Goal: Information Seeking & Learning: Learn about a topic

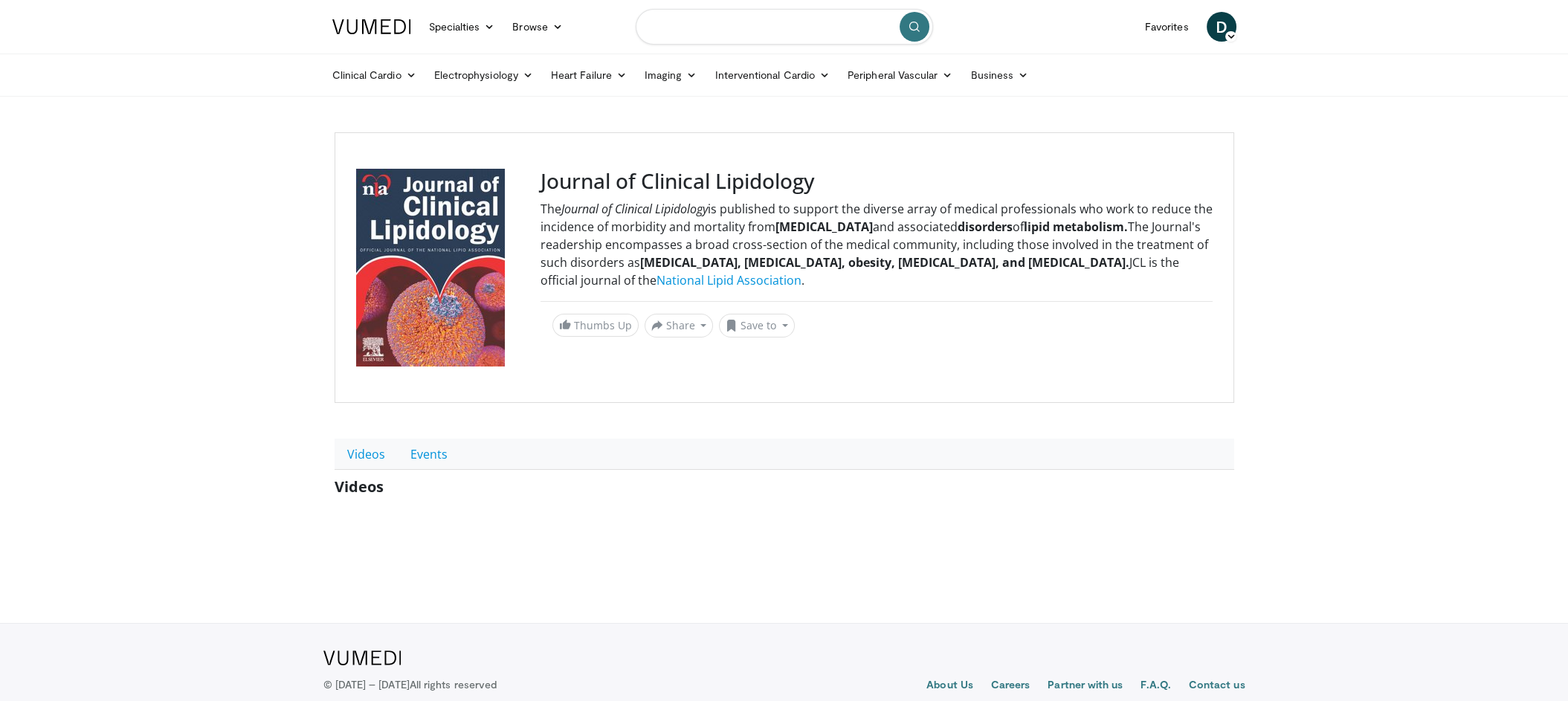
click at [699, 28] on input "Search topics, interventions" at bounding box center [784, 27] width 297 height 36
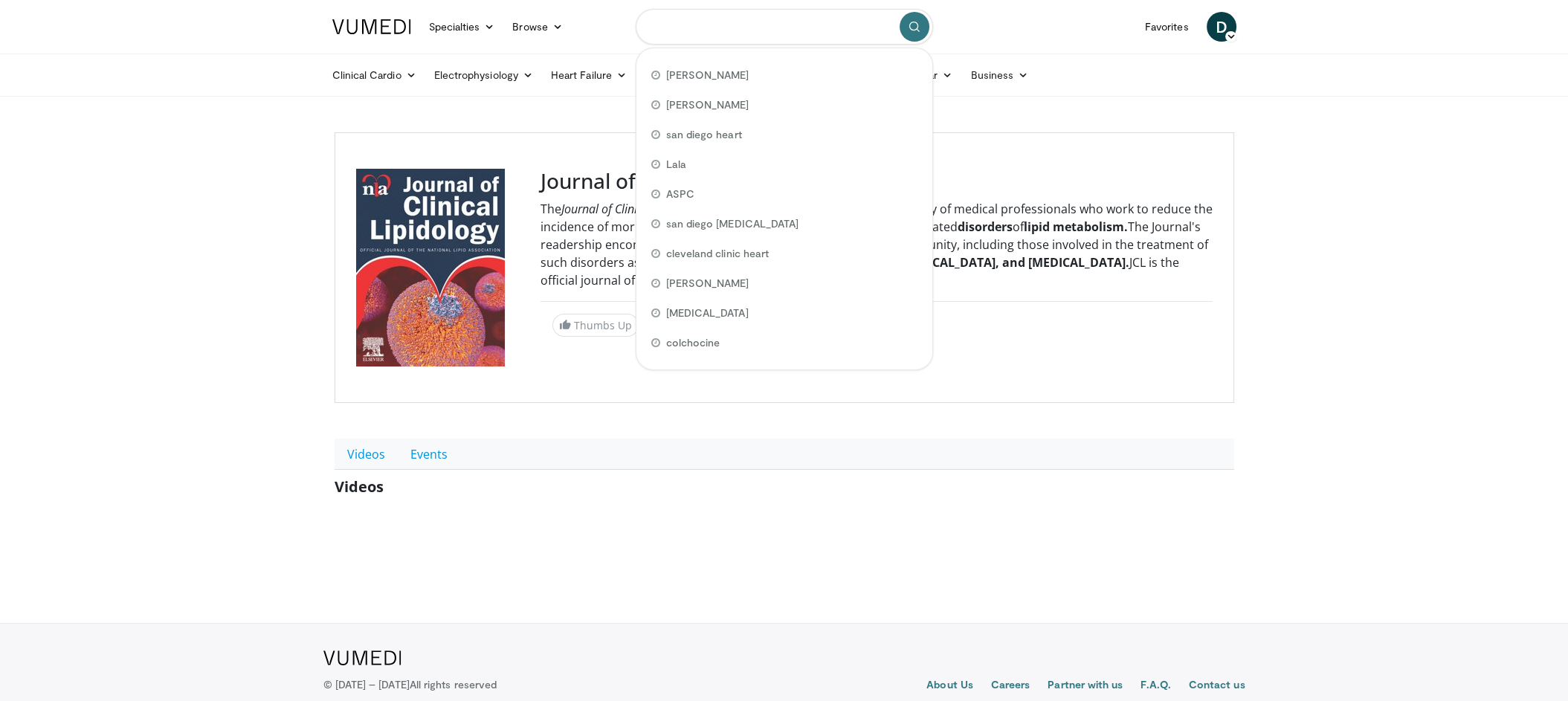
click at [699, 28] on input "Search topics, interventions" at bounding box center [784, 27] width 297 height 36
click at [700, 28] on input "Search topics, interventions" at bounding box center [784, 27] width 297 height 36
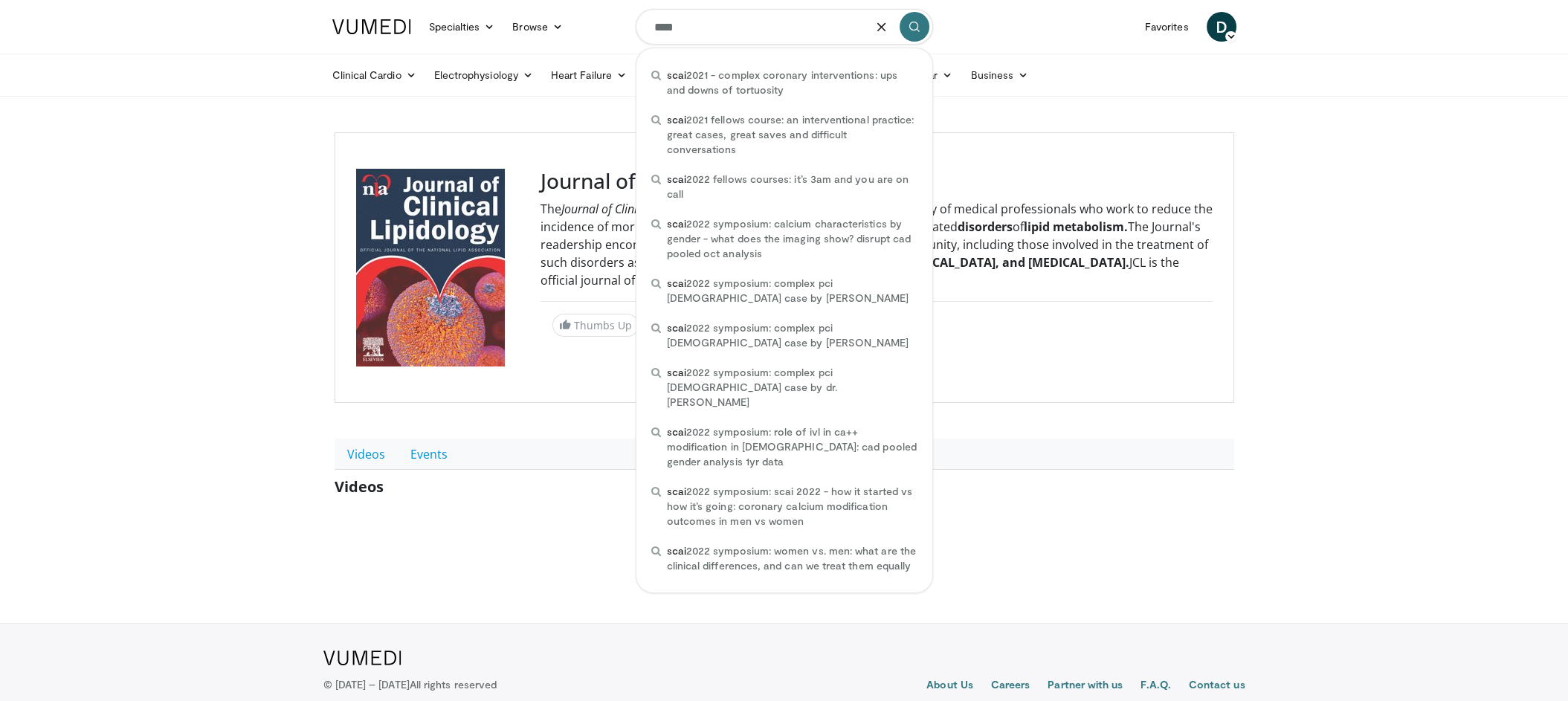
type input "****"
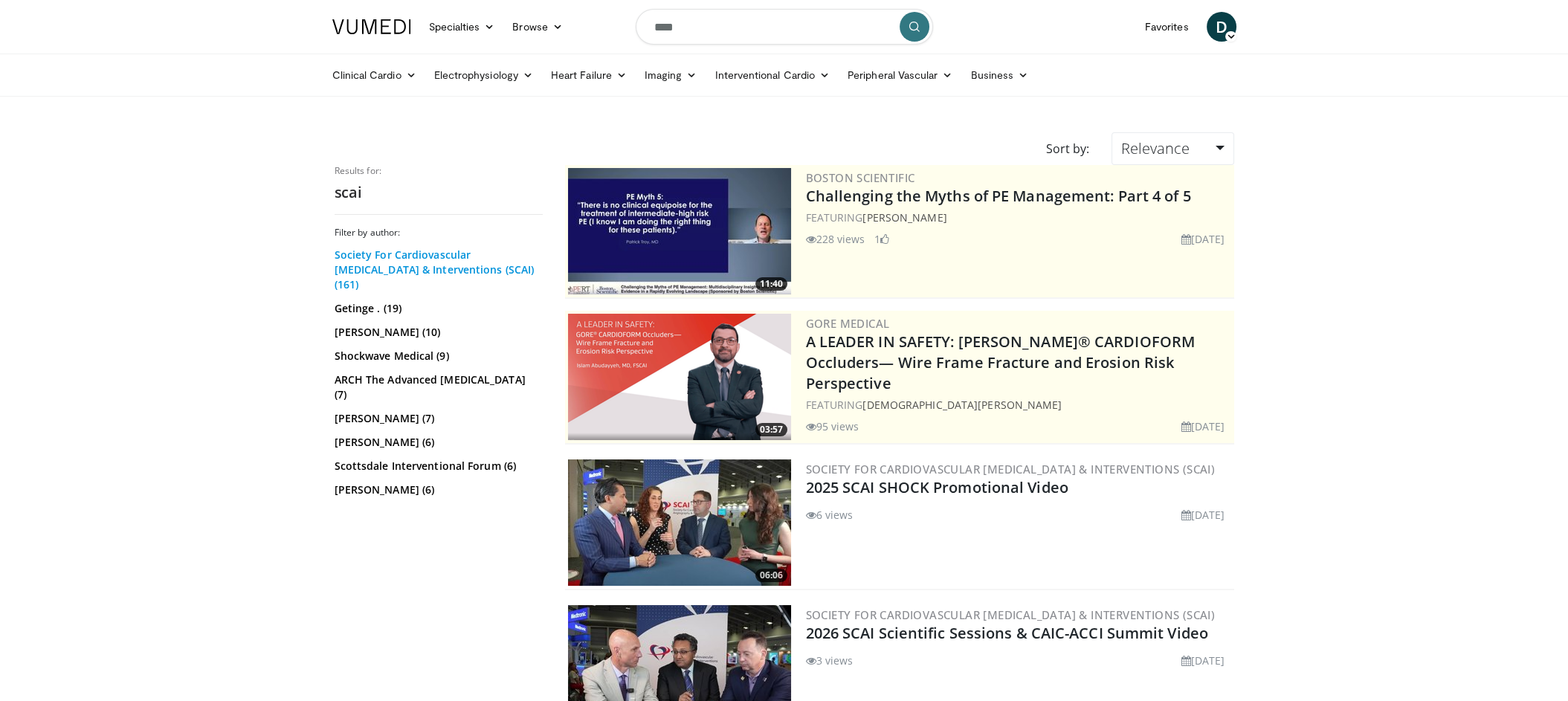
click at [423, 259] on link "Society For Cardiovascular [MEDICAL_DATA] & Interventions (SCAI) (161)" at bounding box center [437, 269] width 205 height 44
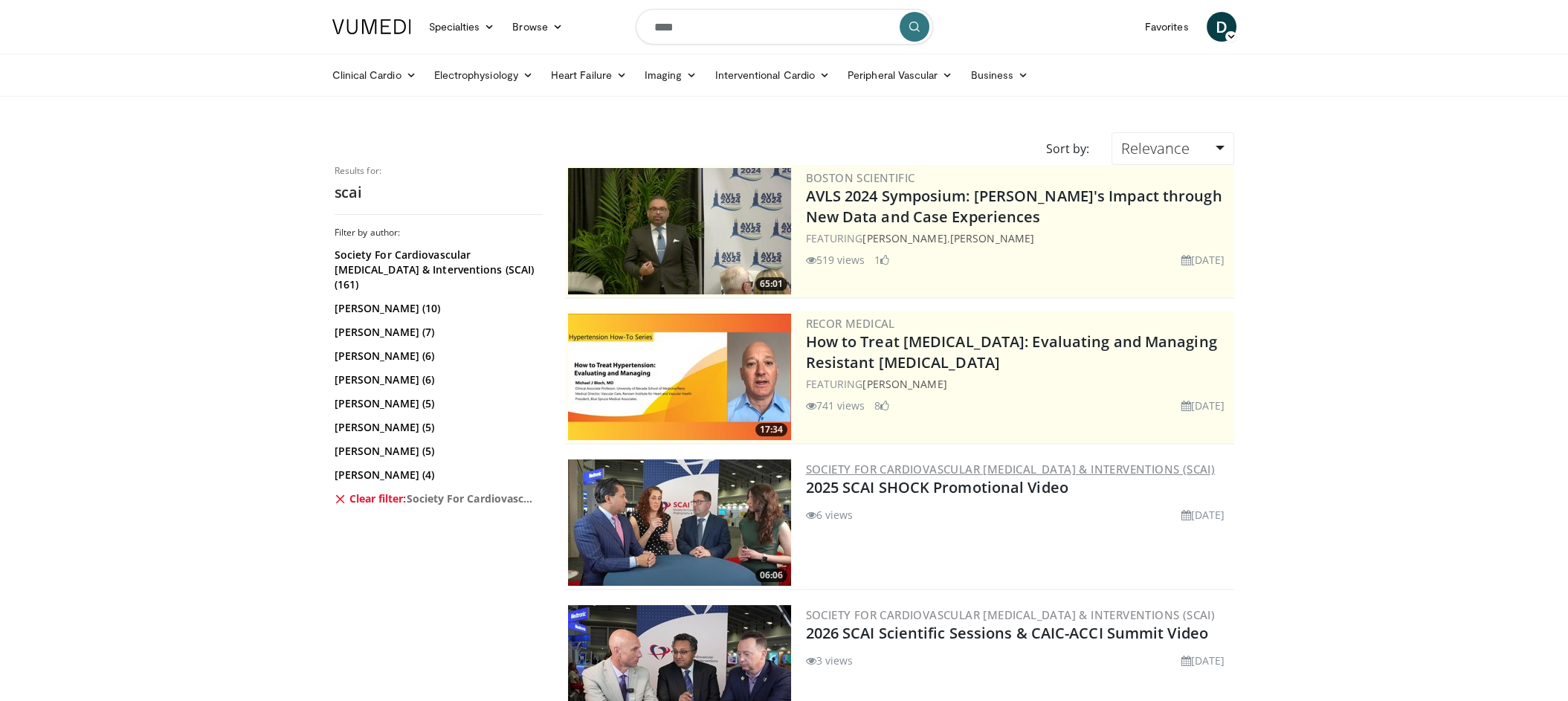
click at [879, 465] on link "Society For Cardiovascular Angiography & Interventions (SCAI)" at bounding box center [1011, 469] width 410 height 15
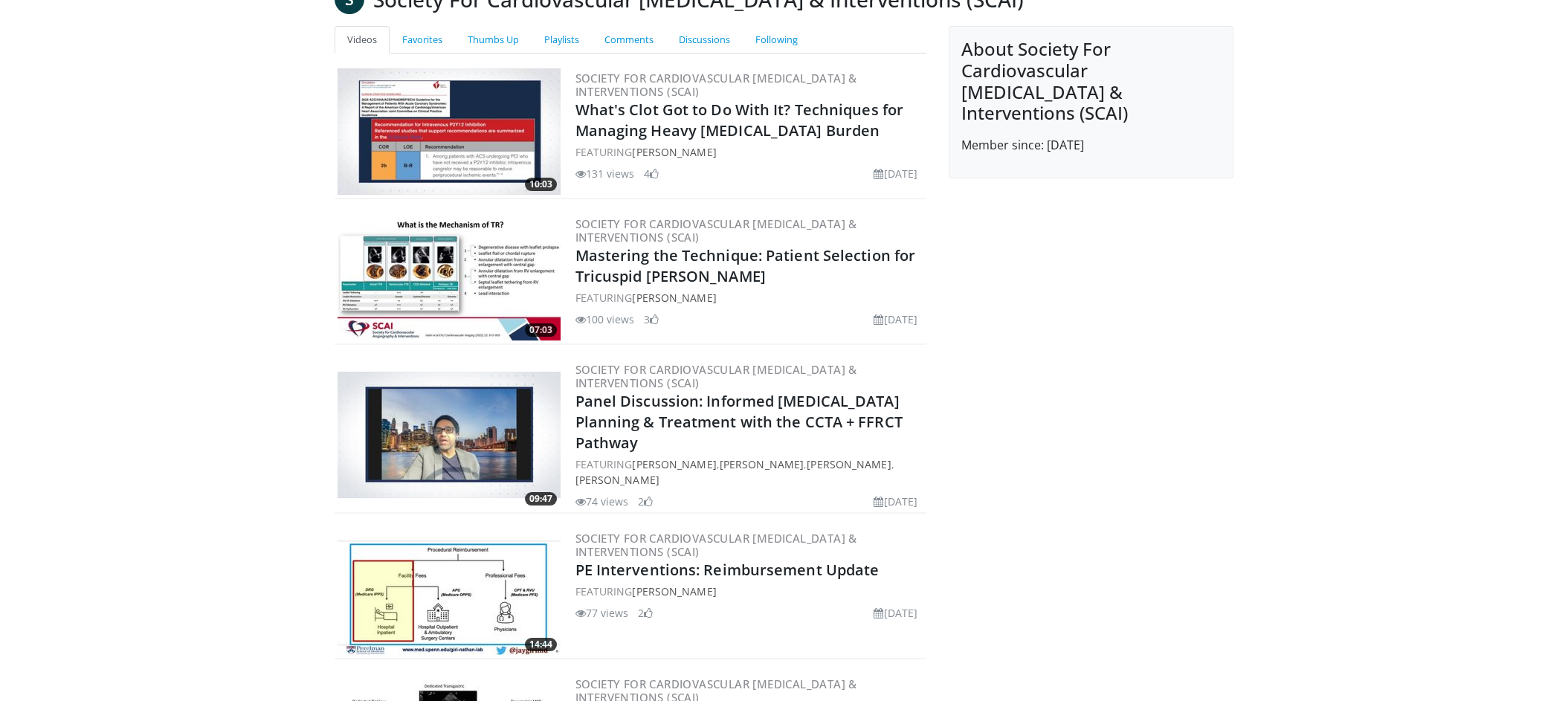
scroll to position [11, 0]
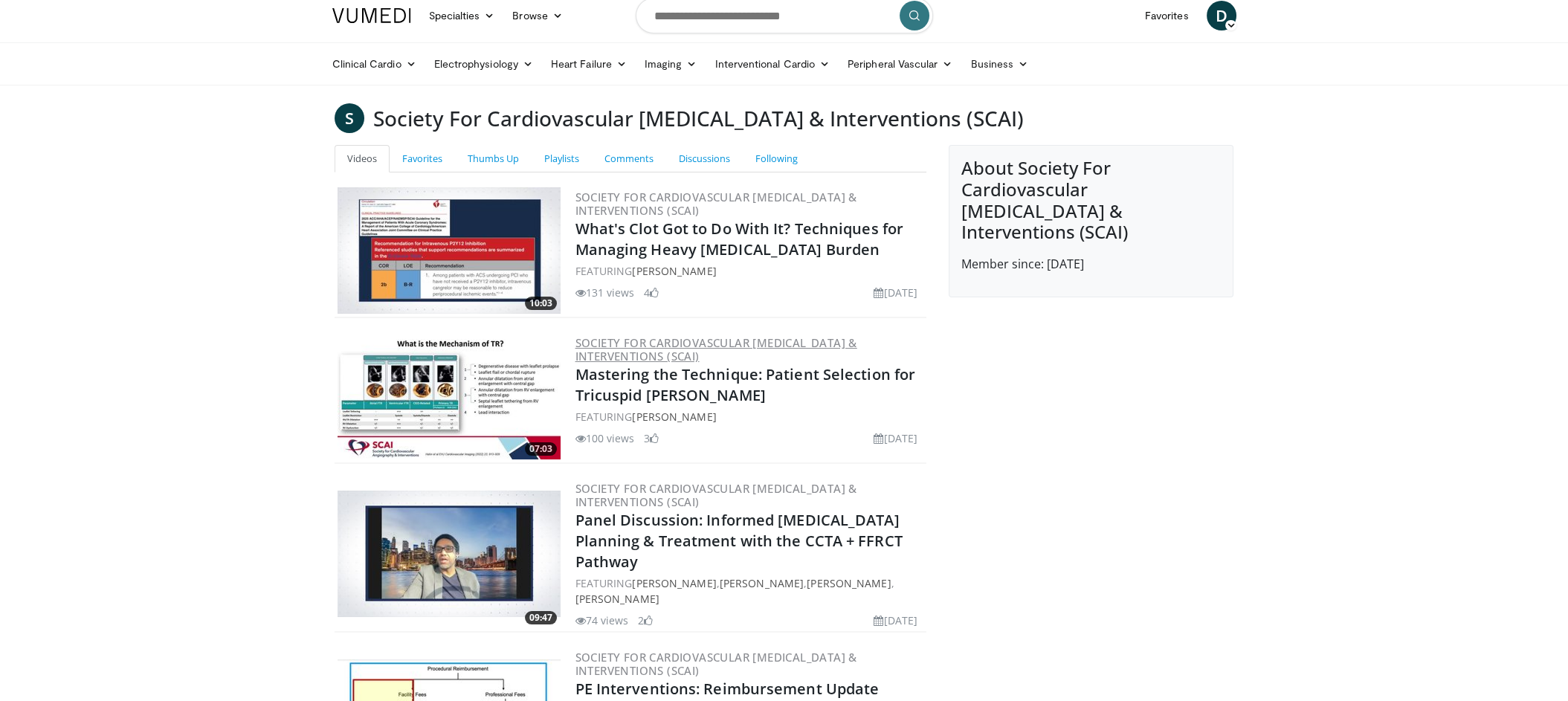
click at [662, 351] on link "Society for Cardiovascular [MEDICAL_DATA] & Interventions (SCAI)" at bounding box center [716, 349] width 282 height 28
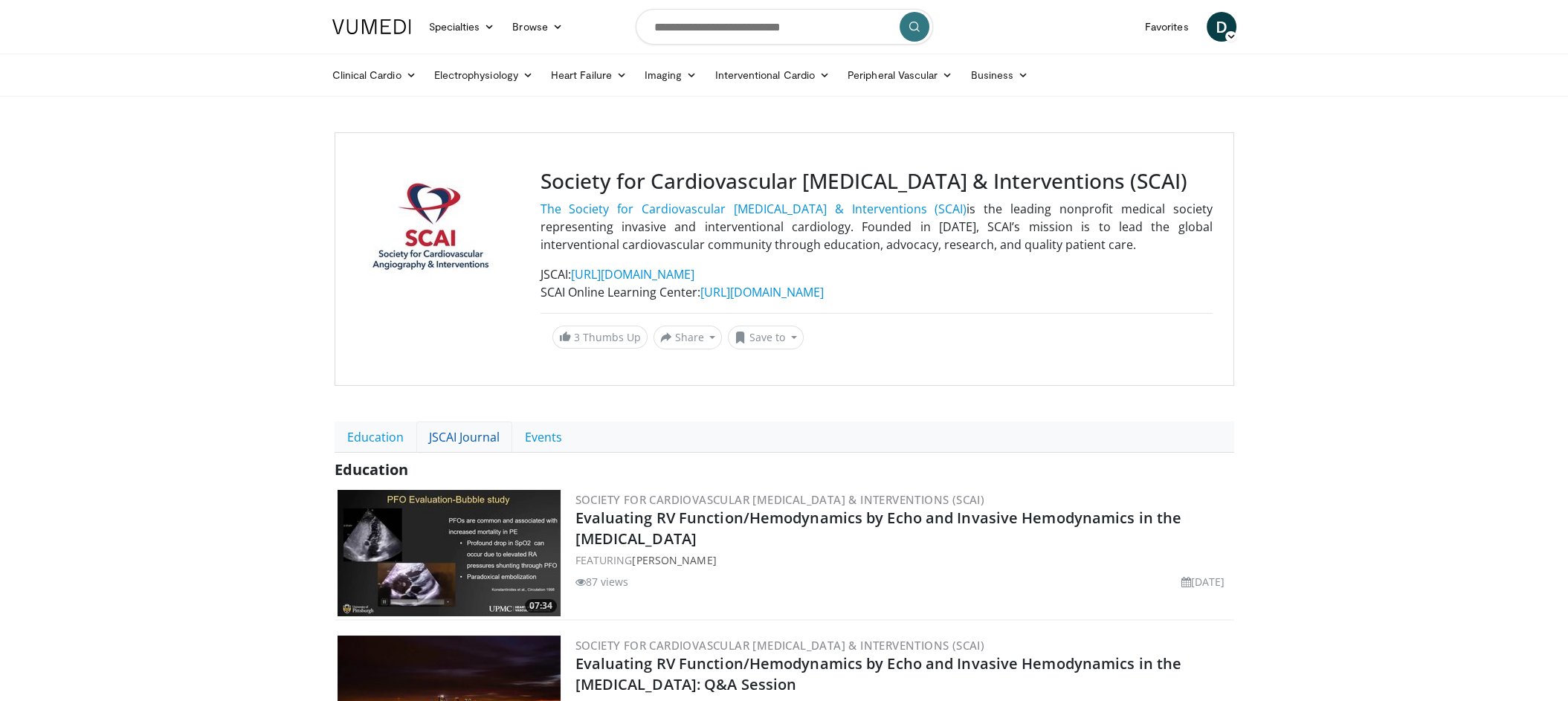
click at [473, 436] on link "JSCAI Journal" at bounding box center [464, 437] width 96 height 31
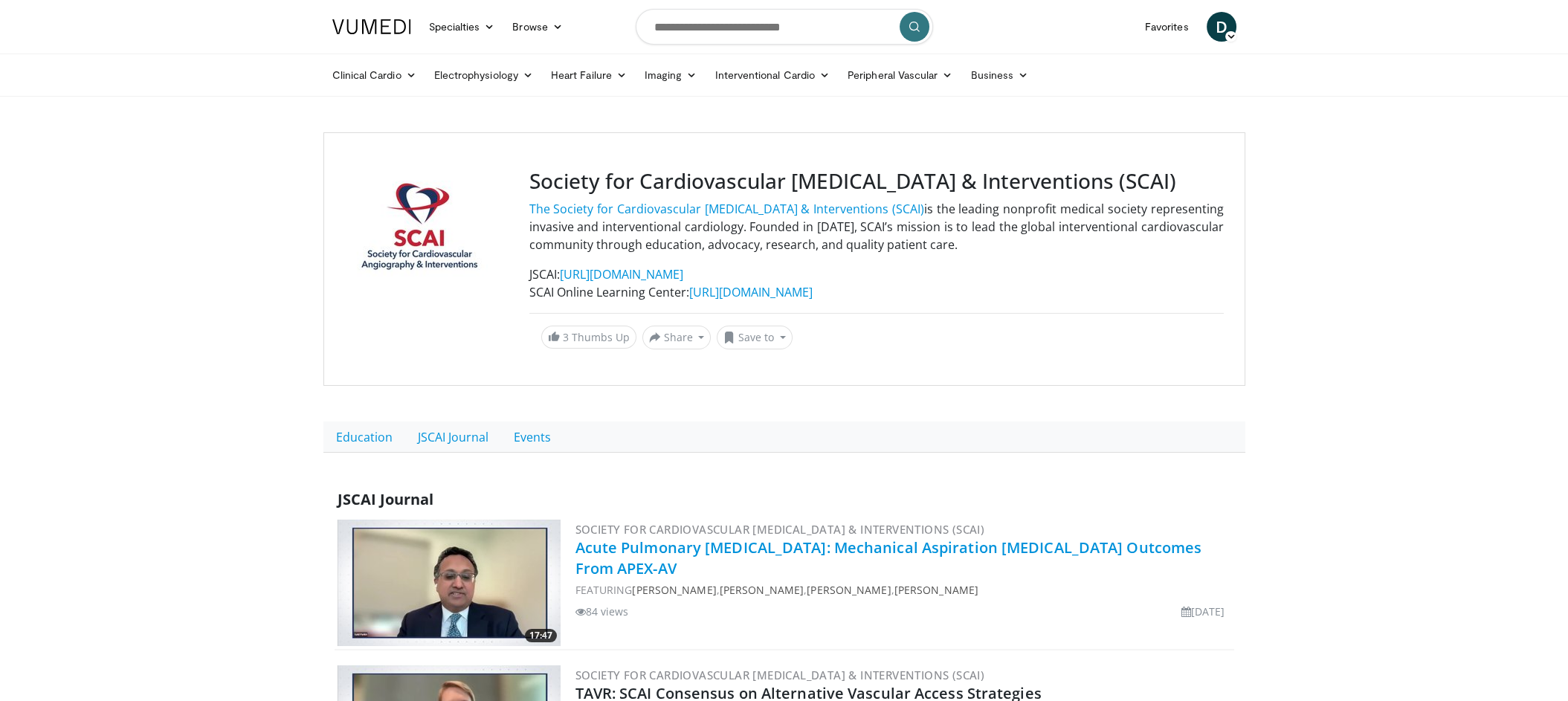
click at [628, 544] on link "Acute Pulmonary Embolism: Mechanical Aspiration Thrombectomy Outcomes From APEX…" at bounding box center [889, 558] width 627 height 41
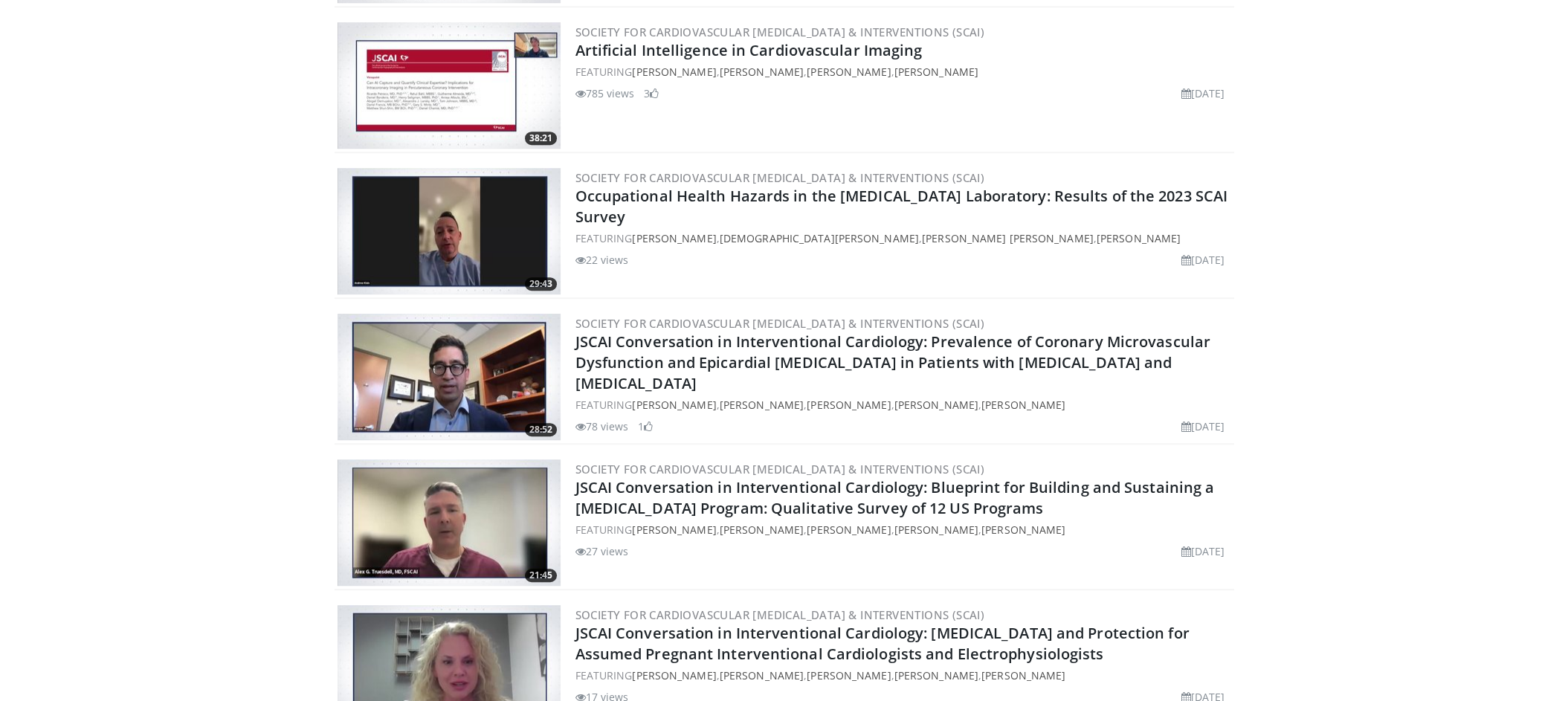
scroll to position [2838, 0]
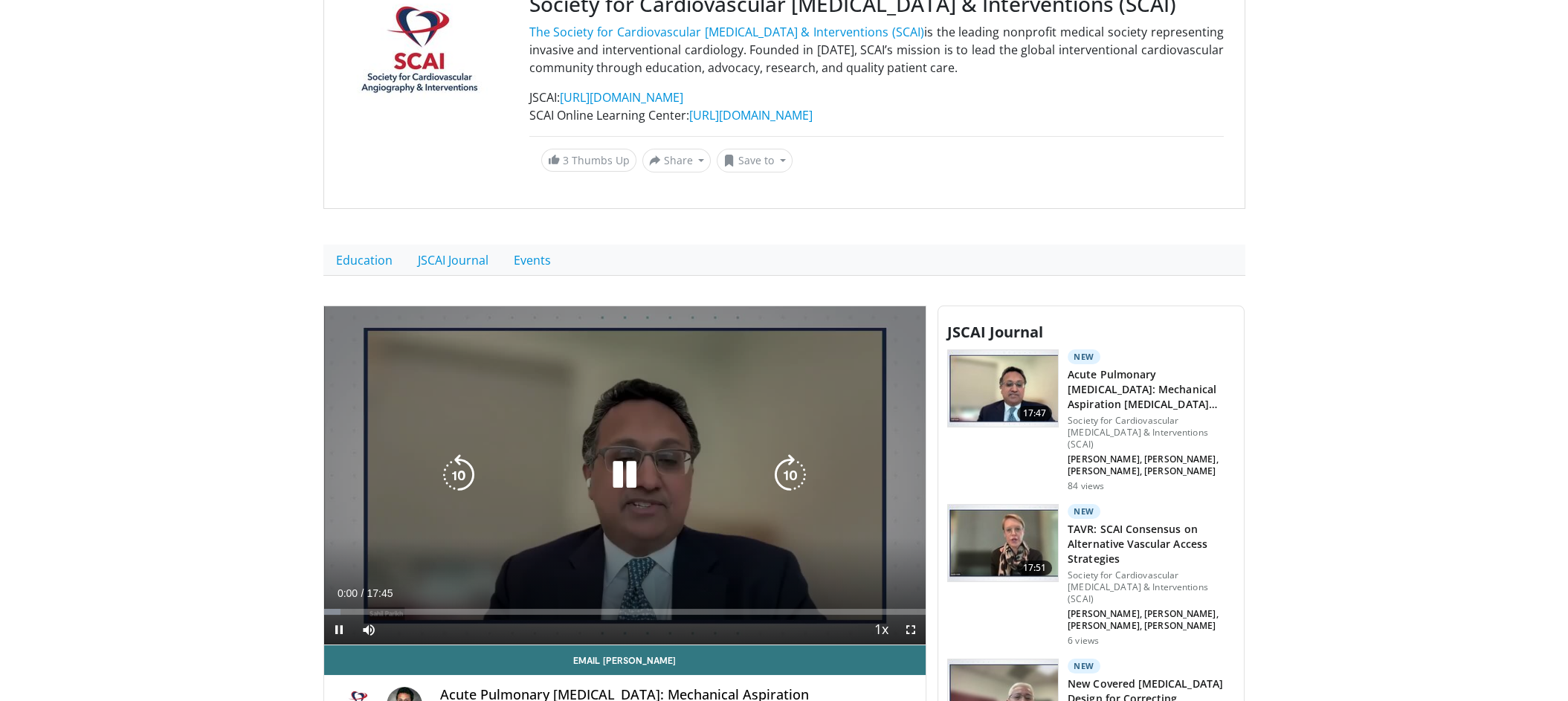
scroll to position [193, 0]
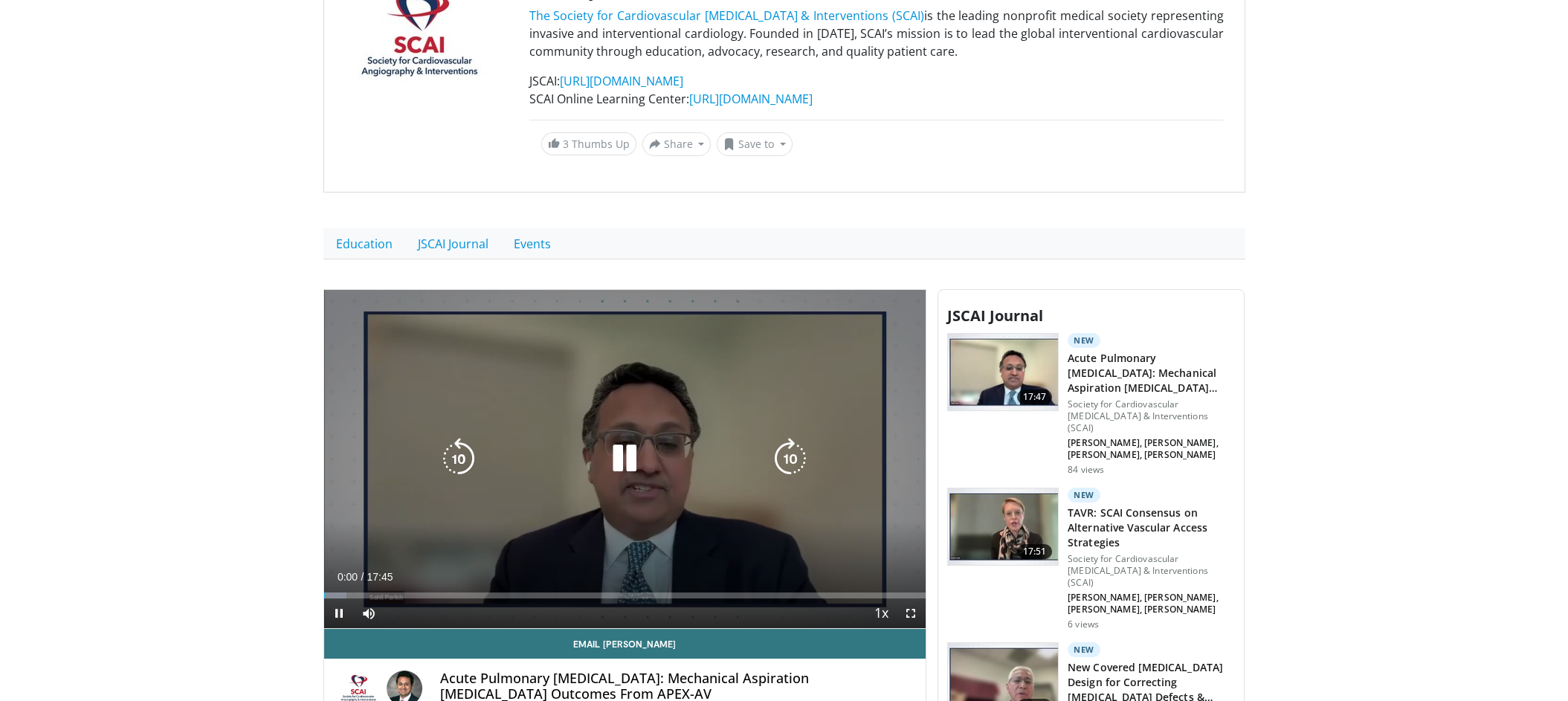
click at [623, 465] on icon "Video Player" at bounding box center [625, 459] width 42 height 42
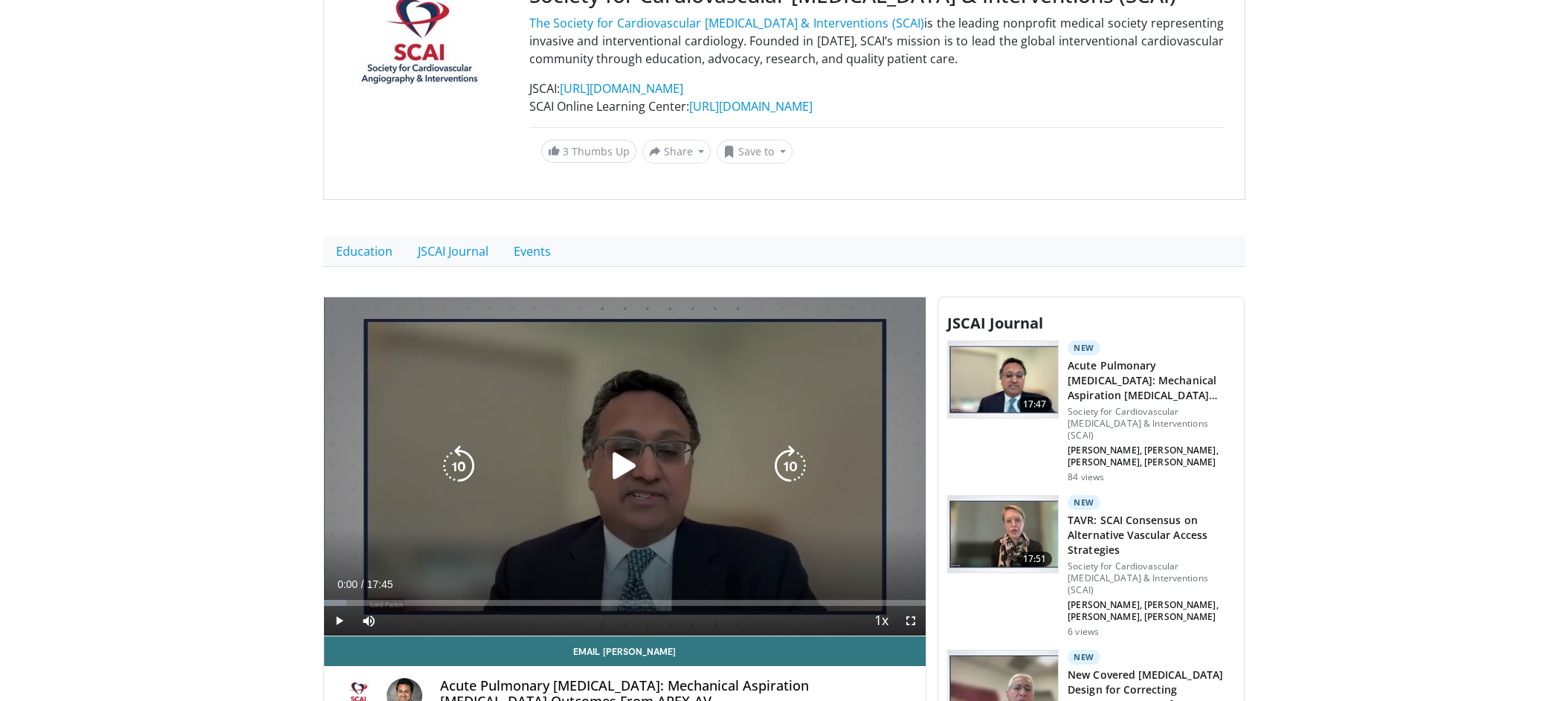
scroll to position [184, 0]
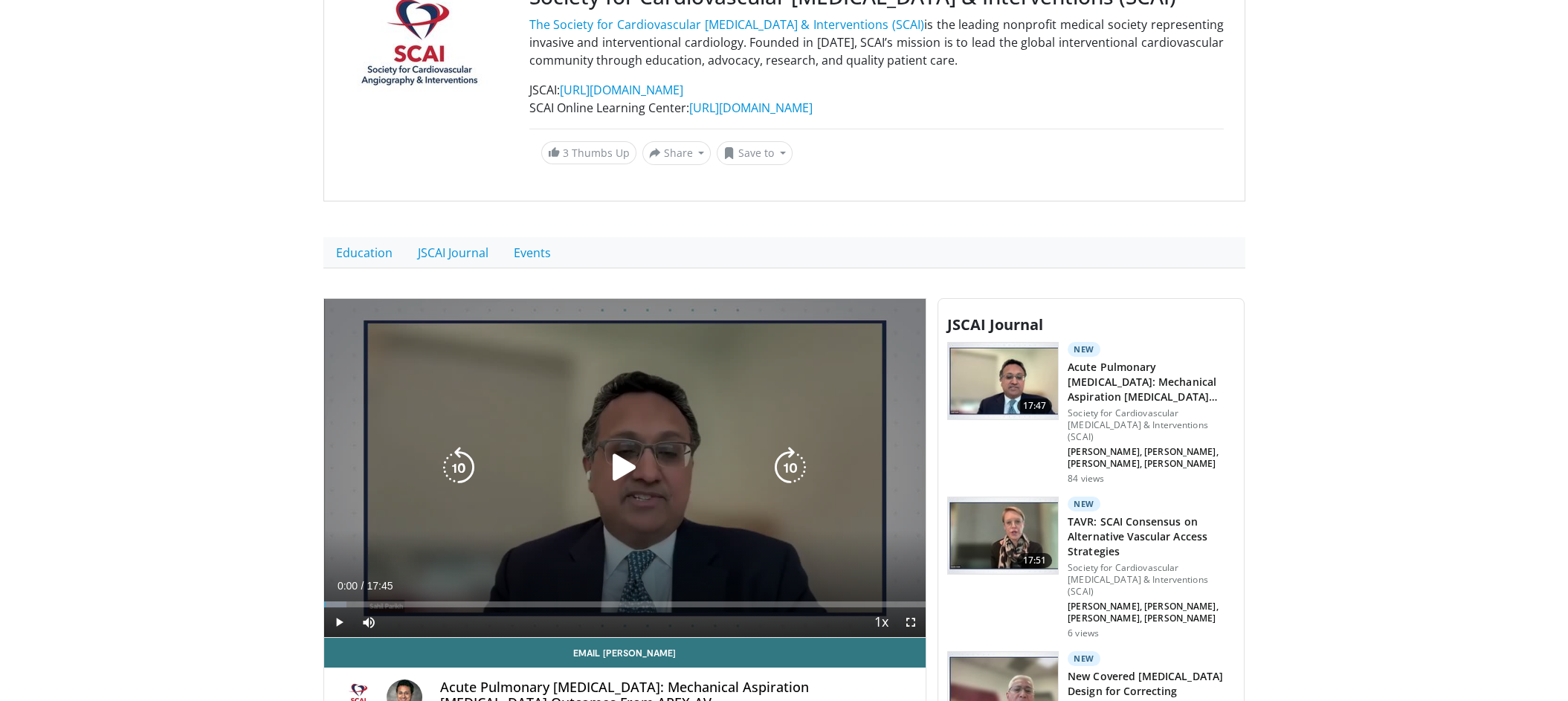
click at [617, 471] on icon "Video Player" at bounding box center [625, 468] width 42 height 42
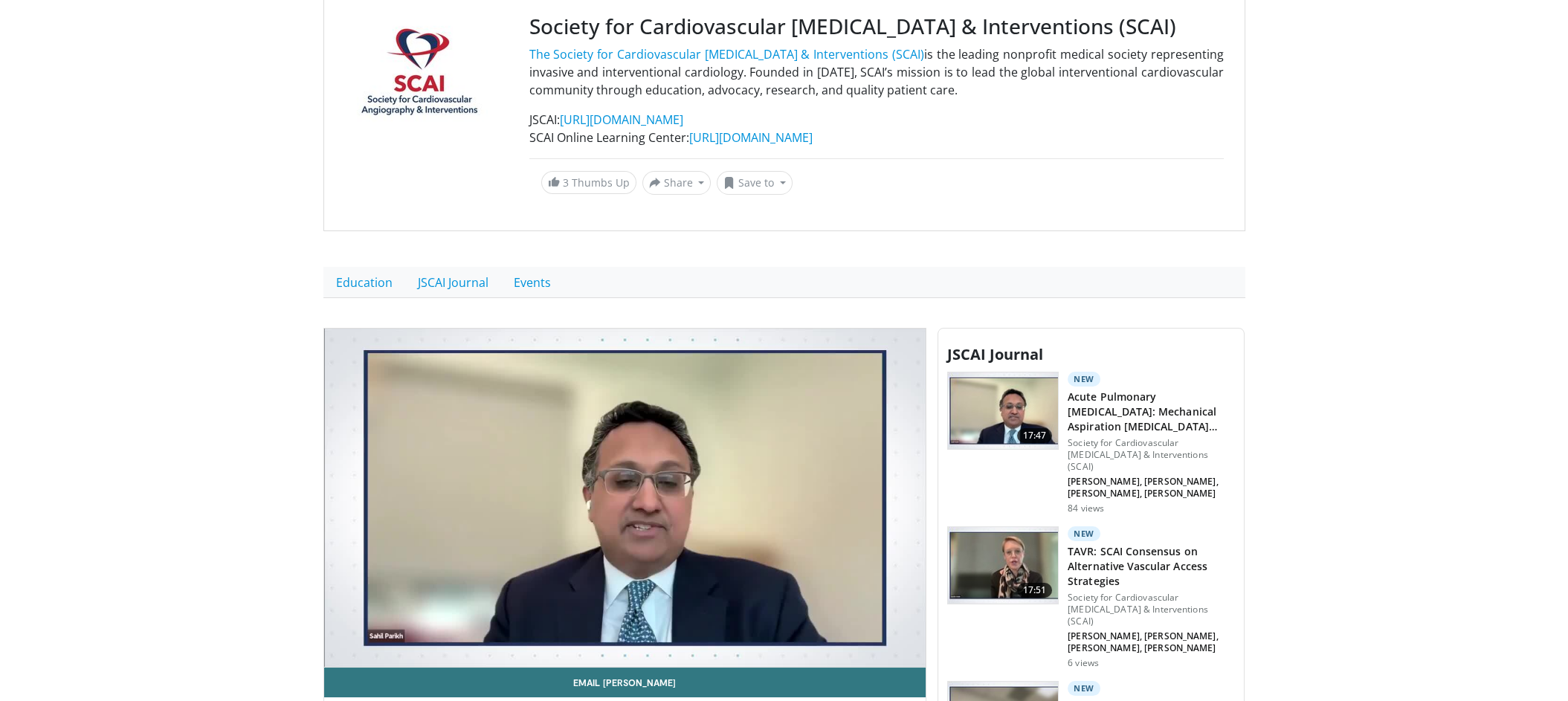
scroll to position [153, 0]
